Goal: Task Accomplishment & Management: Manage account settings

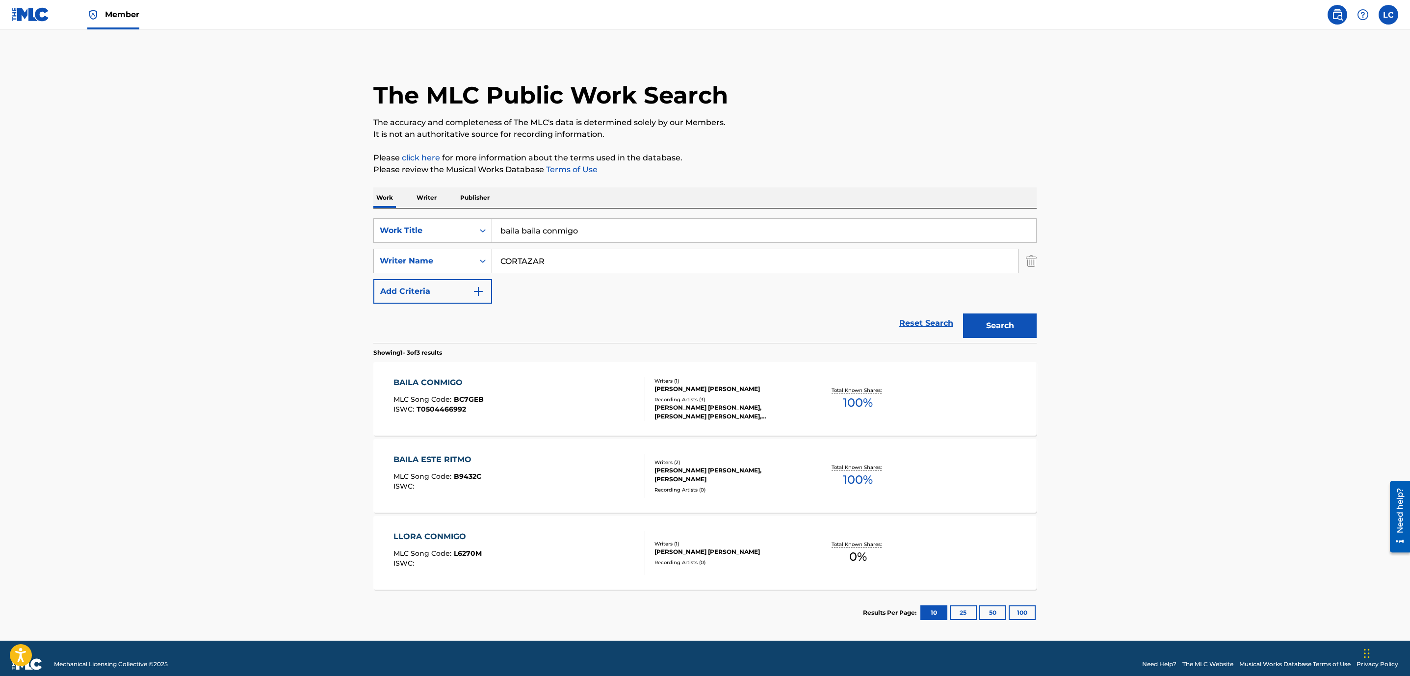
click at [21, 21] on img at bounding box center [31, 14] width 38 height 14
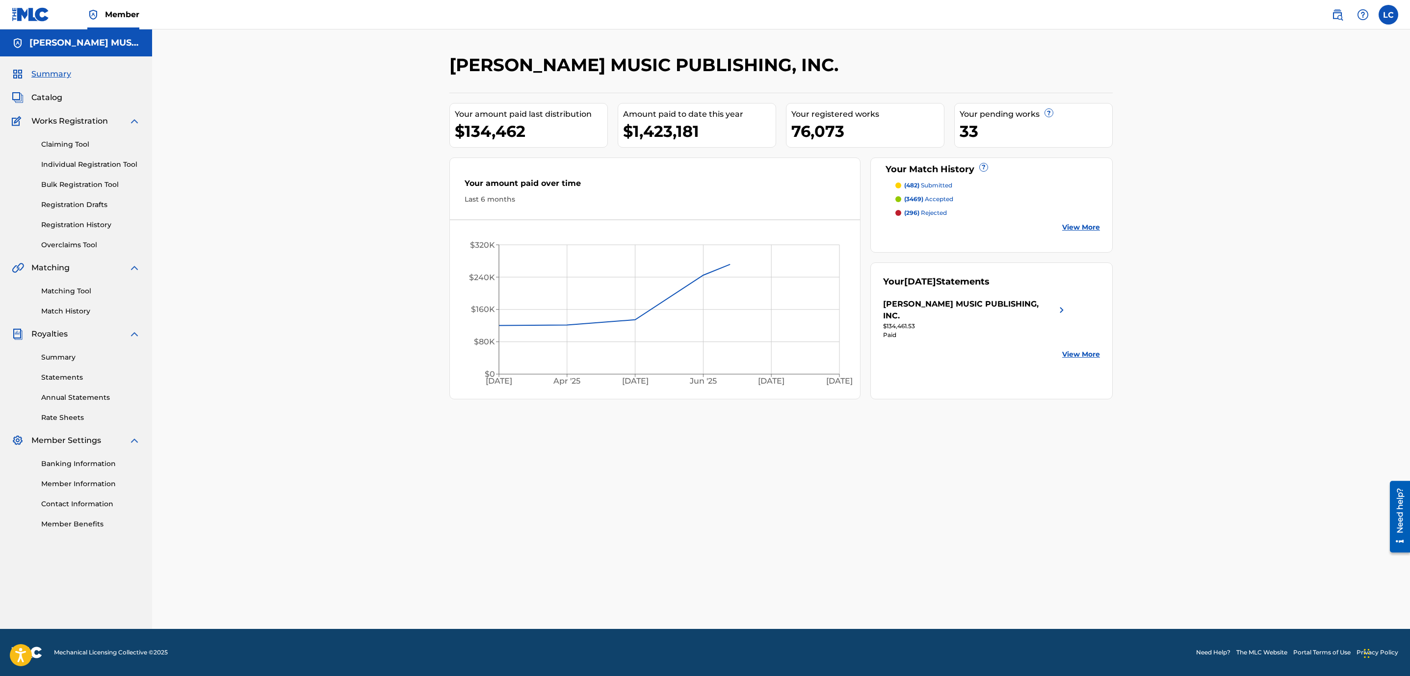
click at [99, 483] on link "Member Information" at bounding box center [90, 484] width 99 height 10
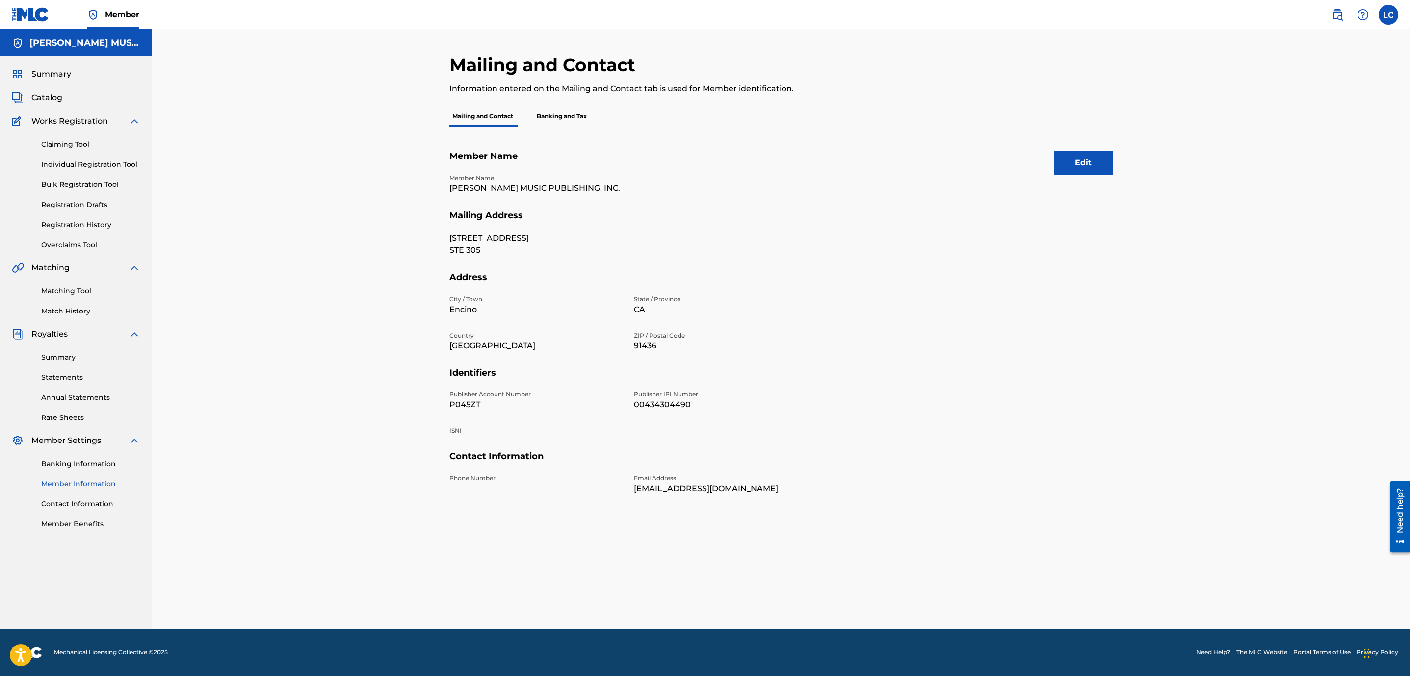
click at [565, 106] on p "Banking and Tax" at bounding box center [562, 116] width 56 height 21
